Goal: Find contact information

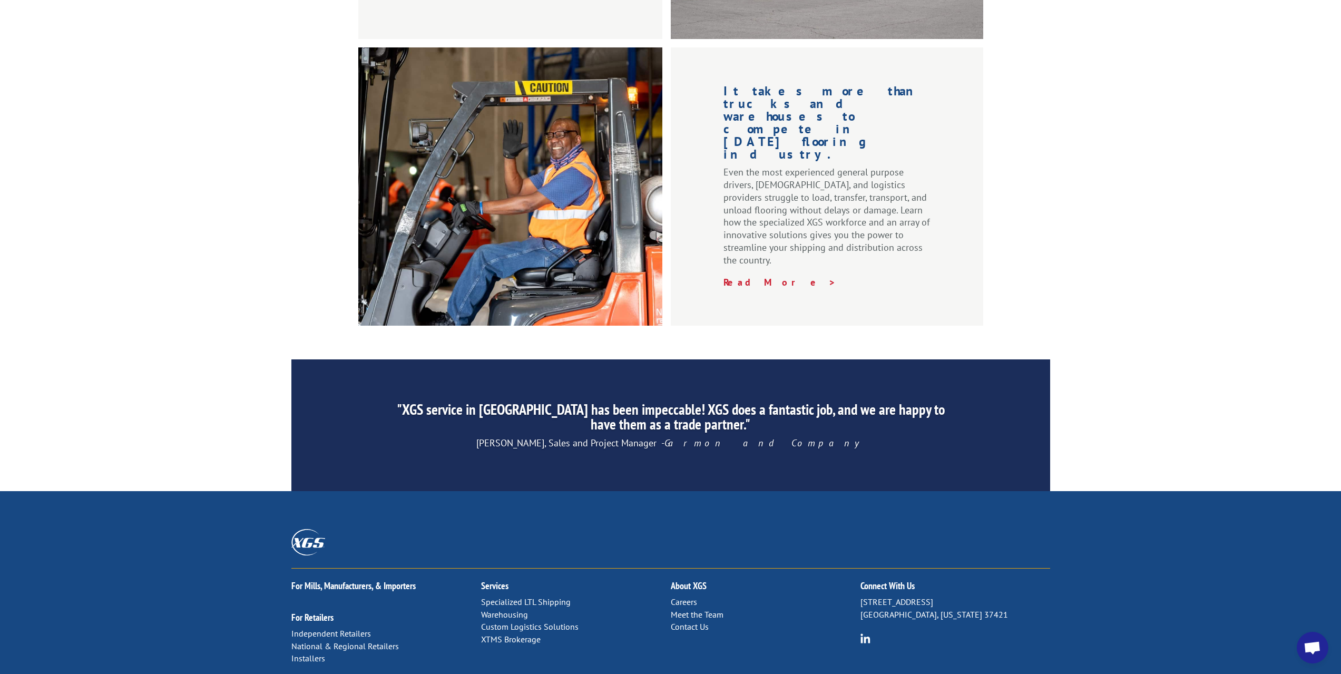
scroll to position [1370, 0]
click at [692, 621] on link "Contact Us" at bounding box center [690, 626] width 38 height 11
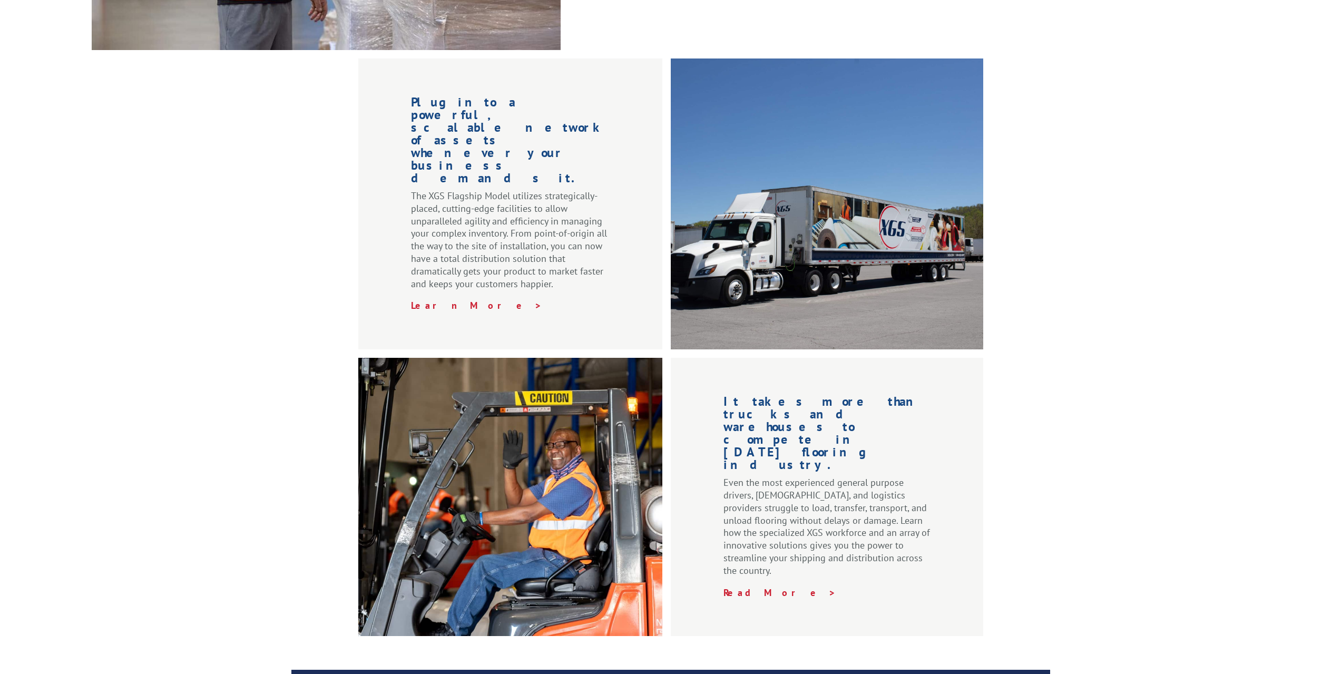
scroll to position [843, 0]
